Goal: Check status: Check status

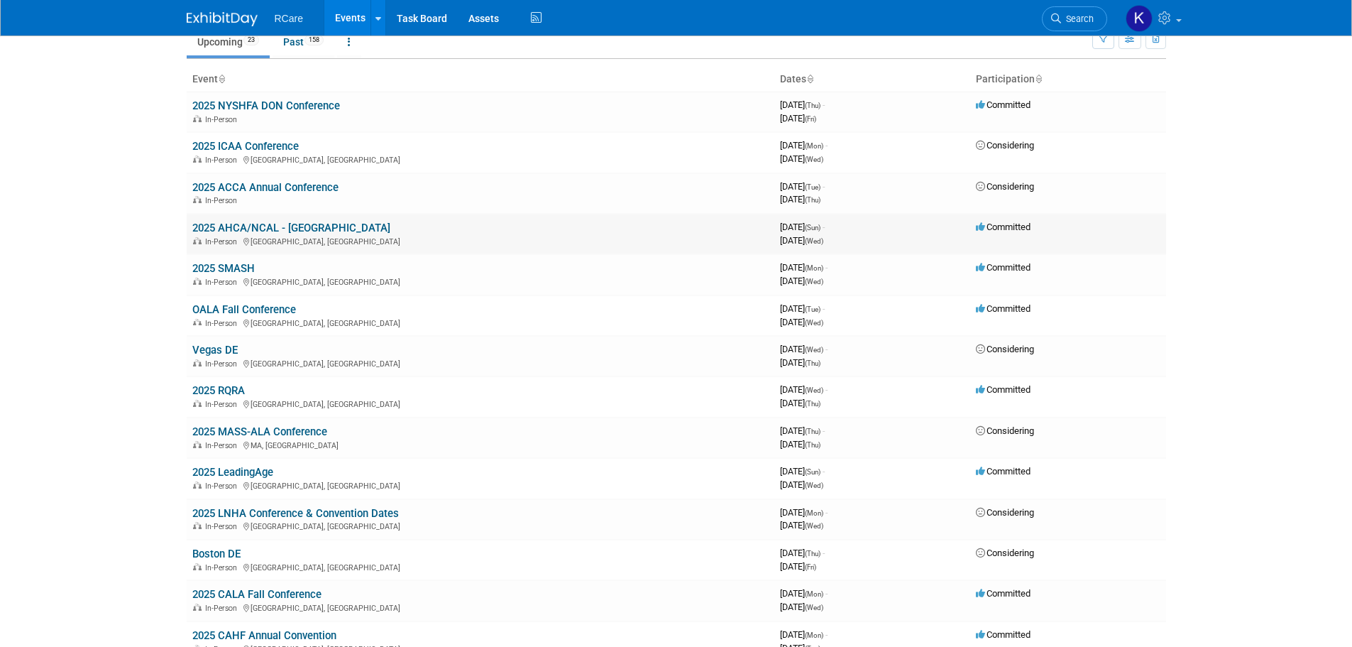
scroll to position [71, 0]
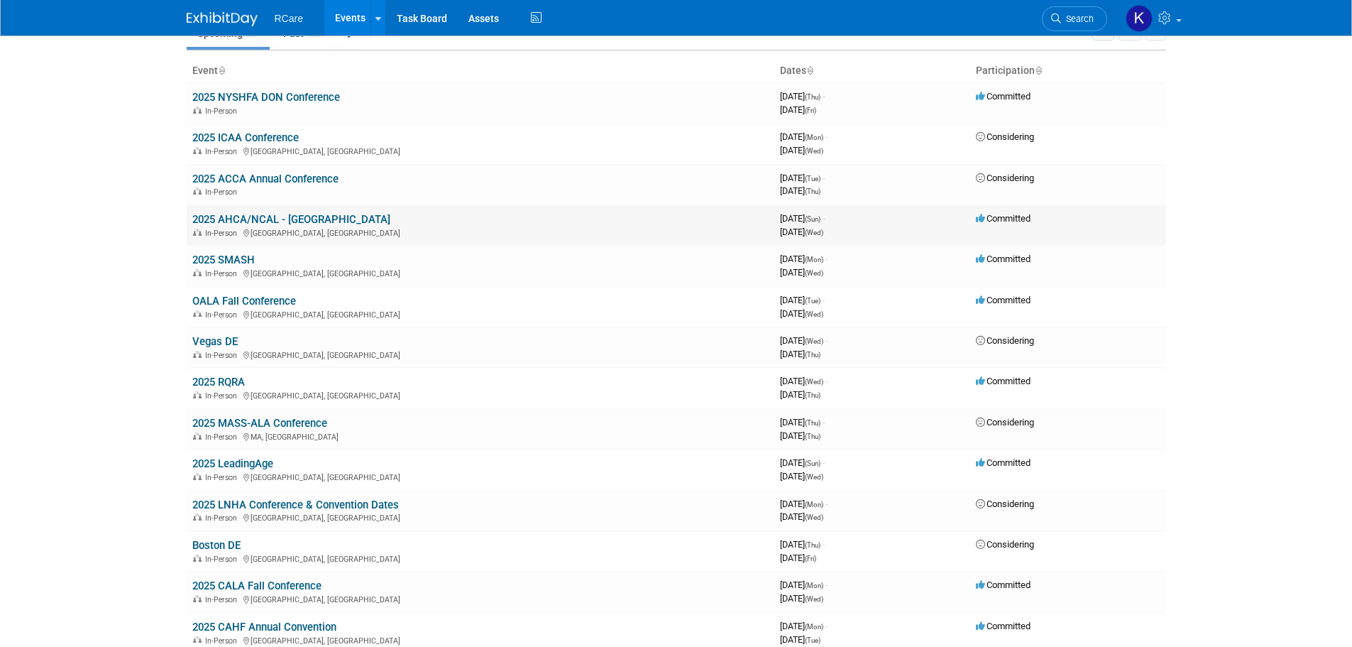
click at [276, 214] on link "2025 AHCA/NCAL - [GEOGRAPHIC_DATA]" at bounding box center [291, 219] width 198 height 13
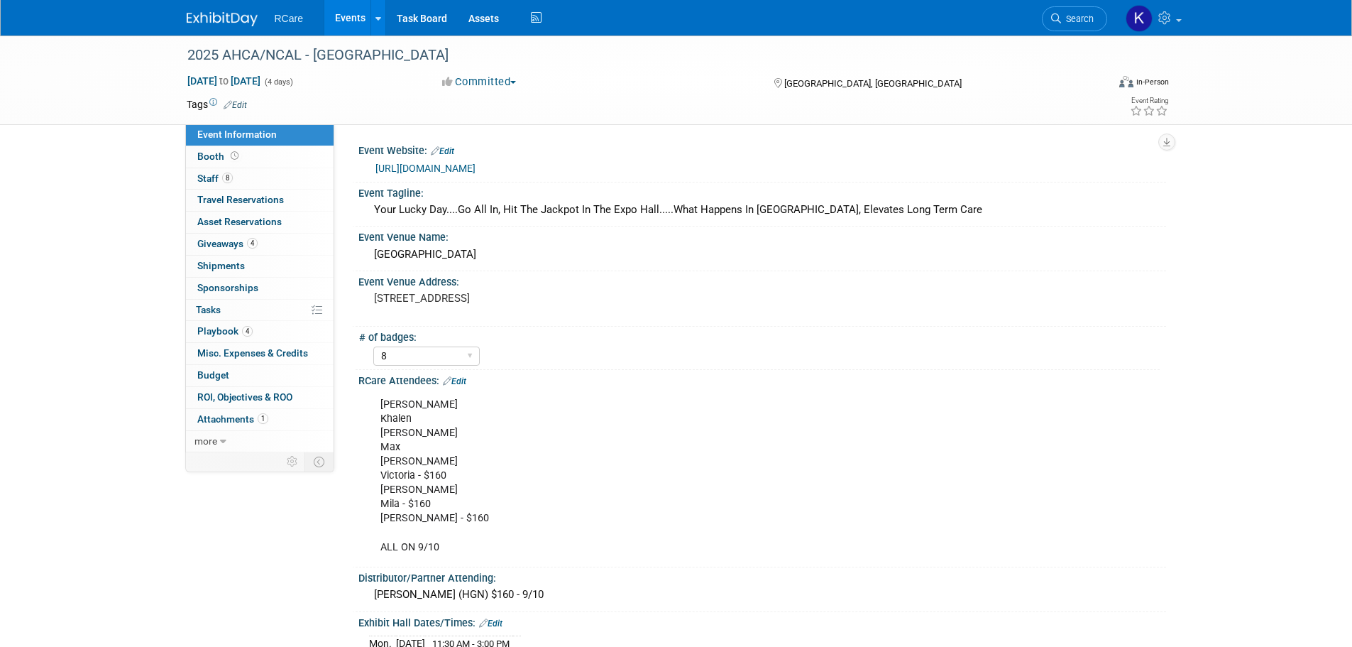
select select "8"
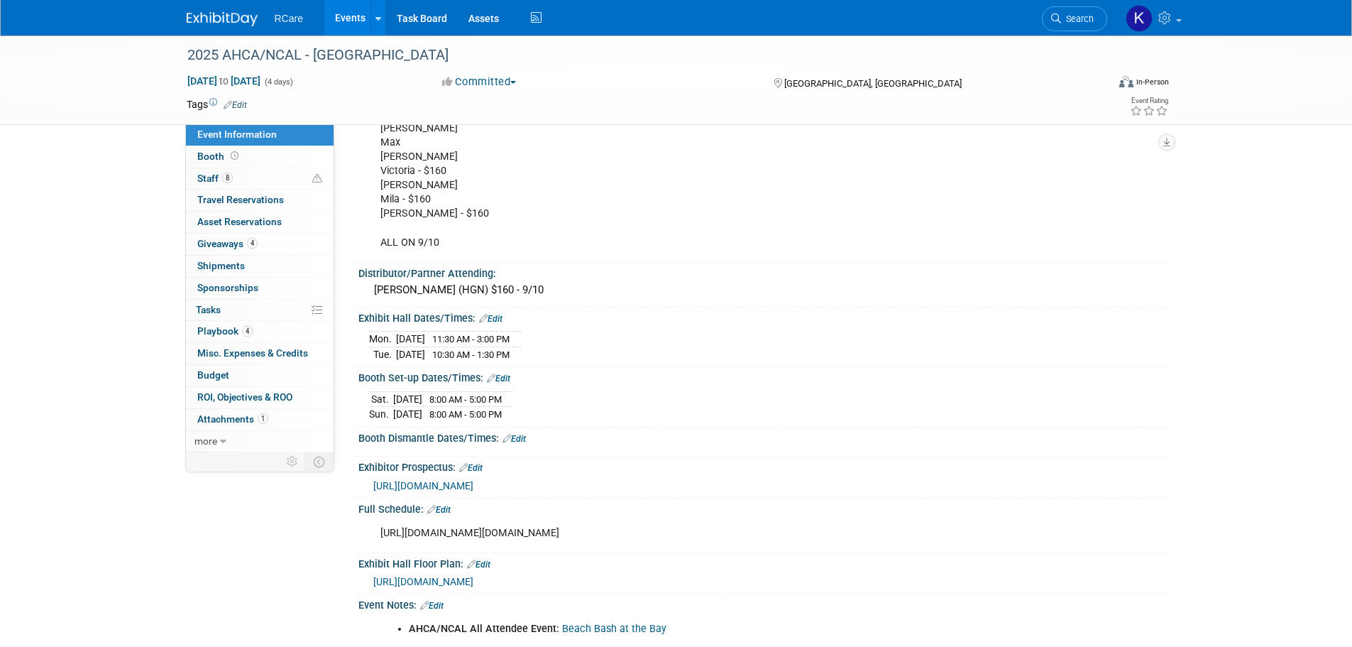
scroll to position [244, 0]
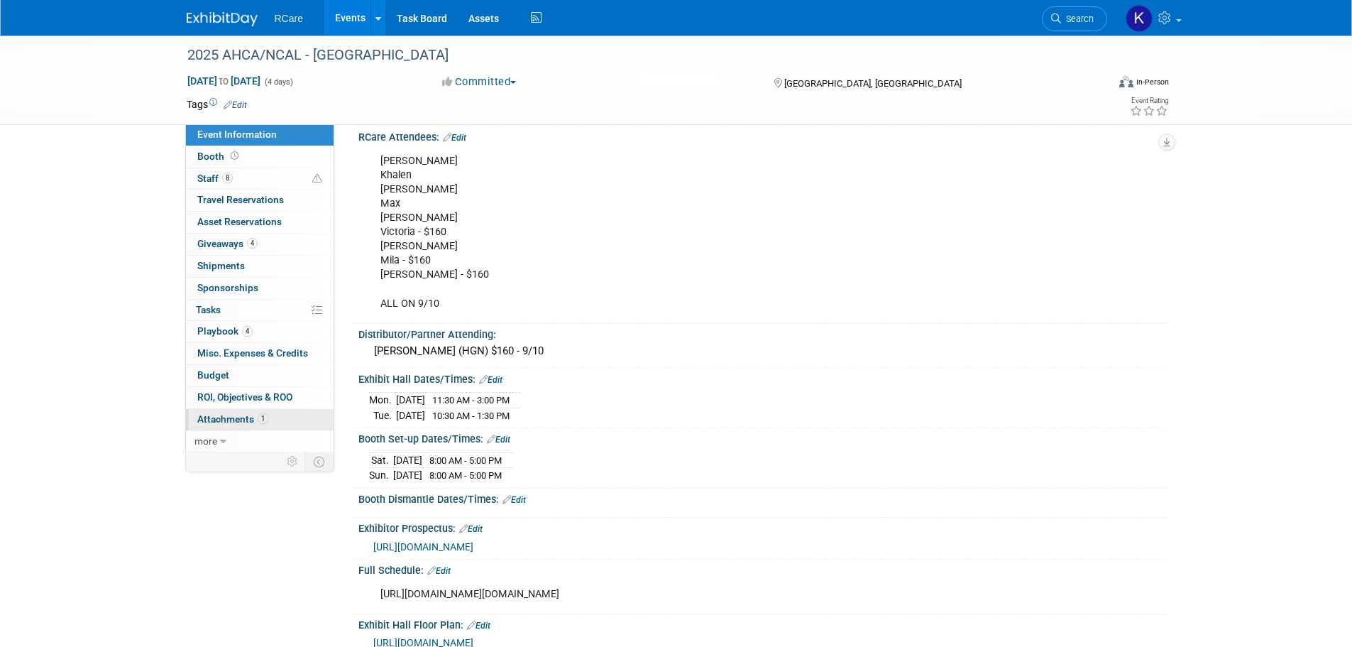
click at [245, 422] on span "Attachments 1" at bounding box center [232, 418] width 71 height 11
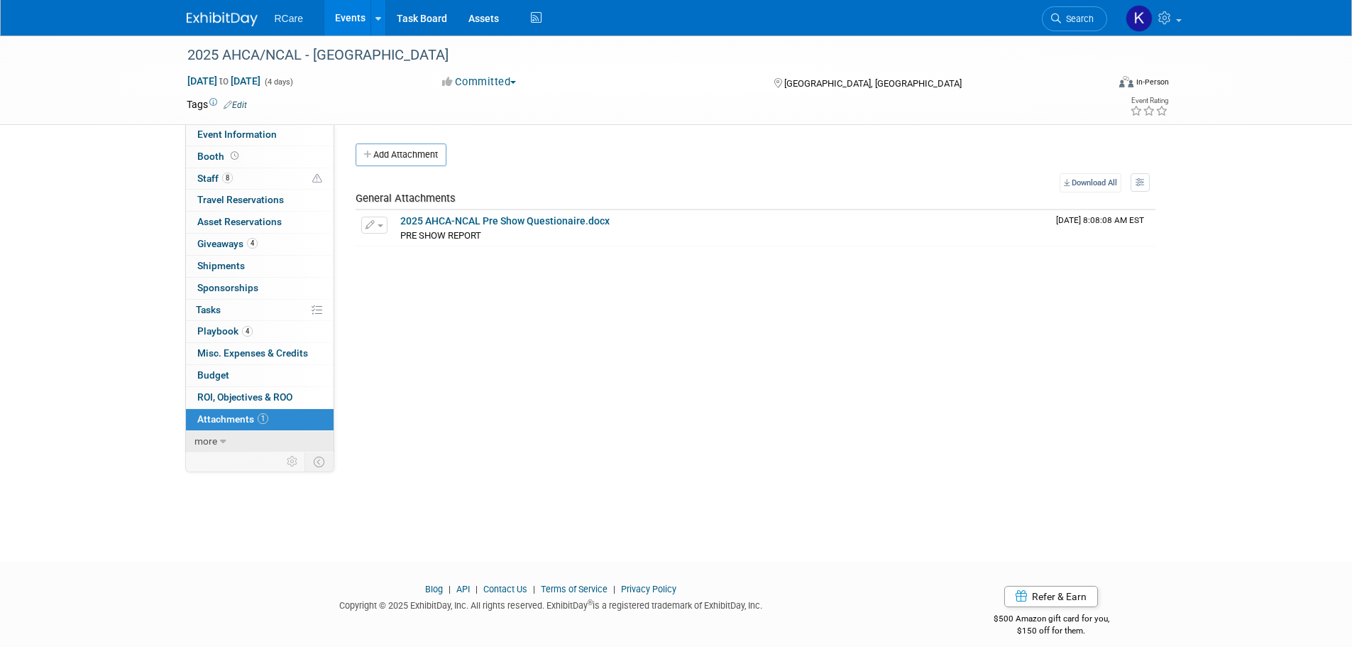
click at [240, 433] on link "more" at bounding box center [260, 441] width 148 height 21
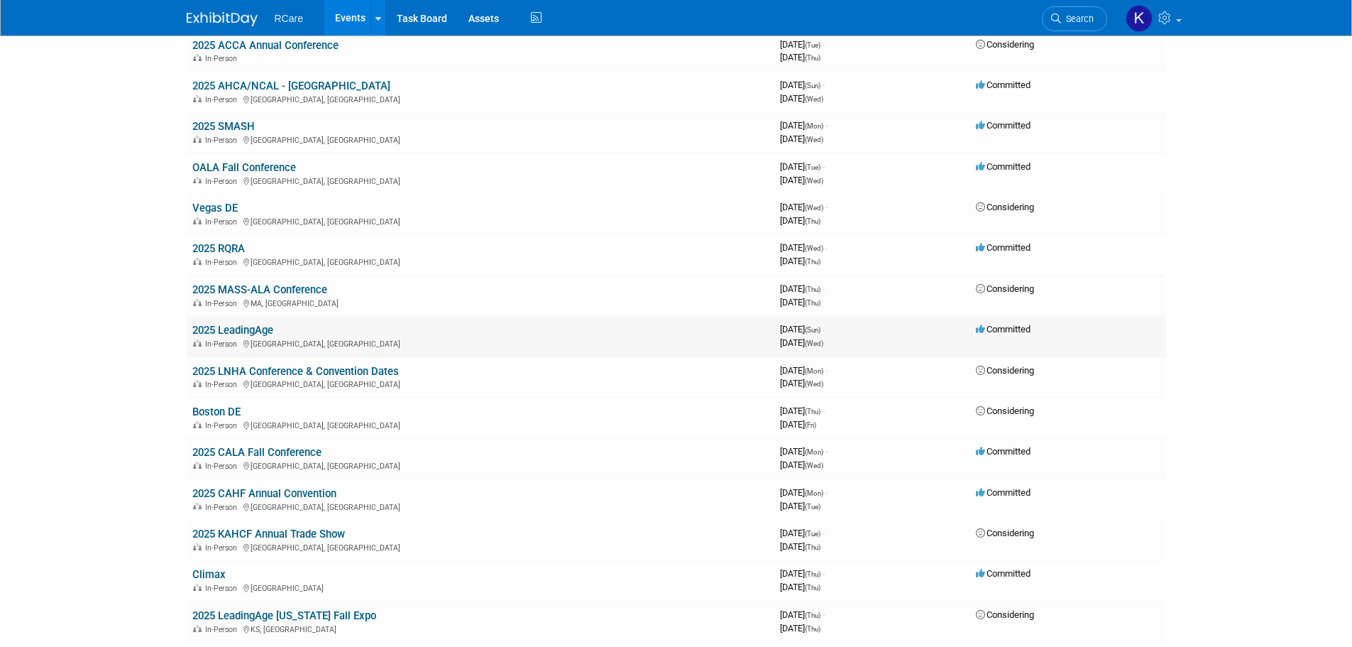
scroll to position [213, 0]
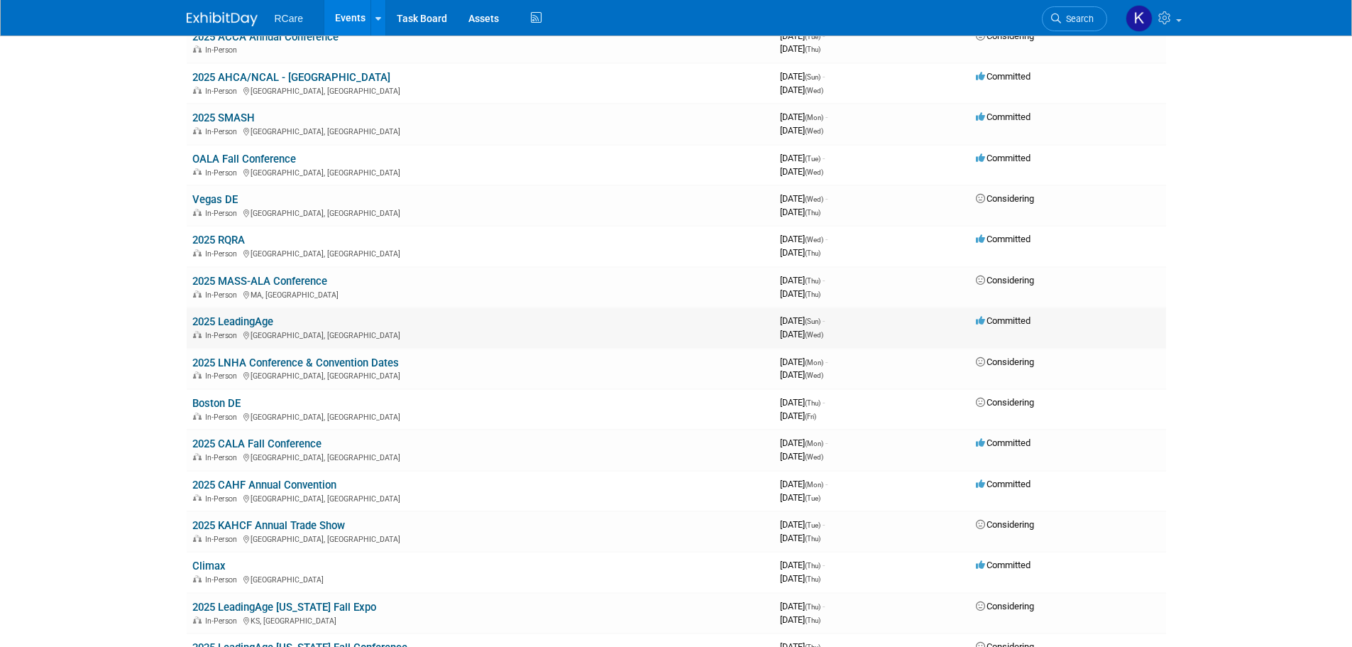
click at [259, 325] on link "2025 LeadingAge" at bounding box center [232, 321] width 81 height 13
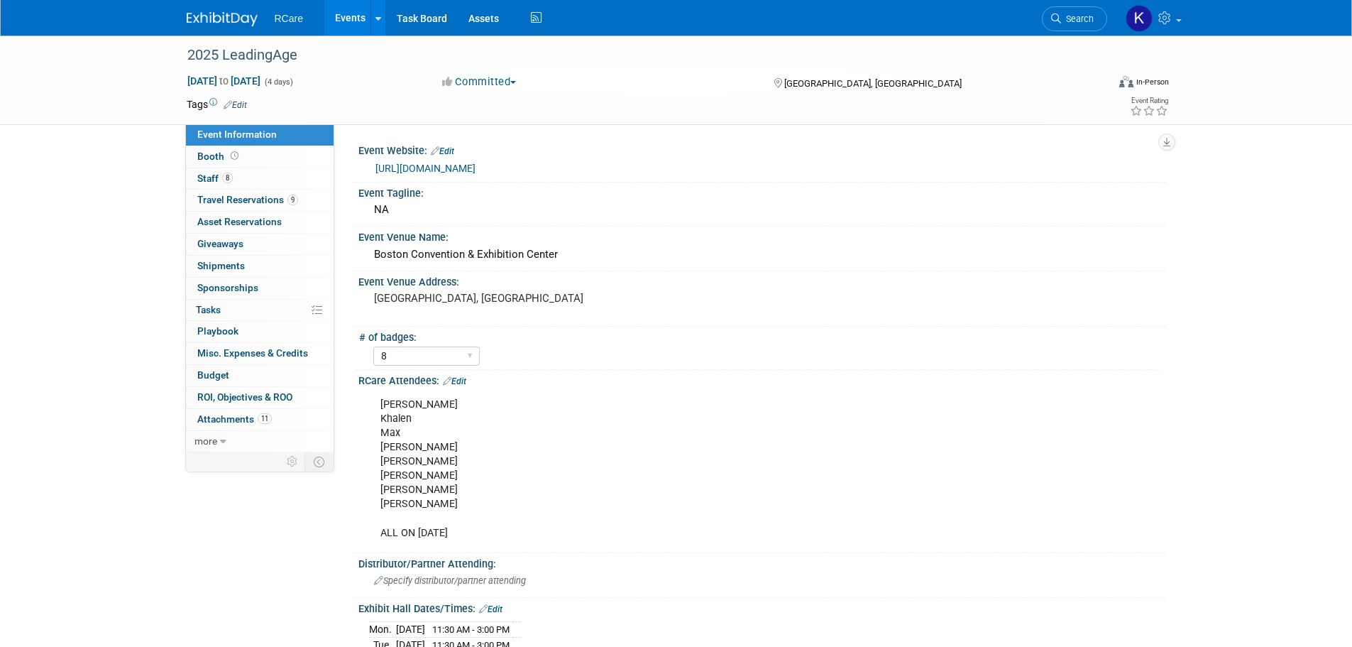
select select "8"
